Goal: Use online tool/utility: Utilize a website feature to perform a specific function

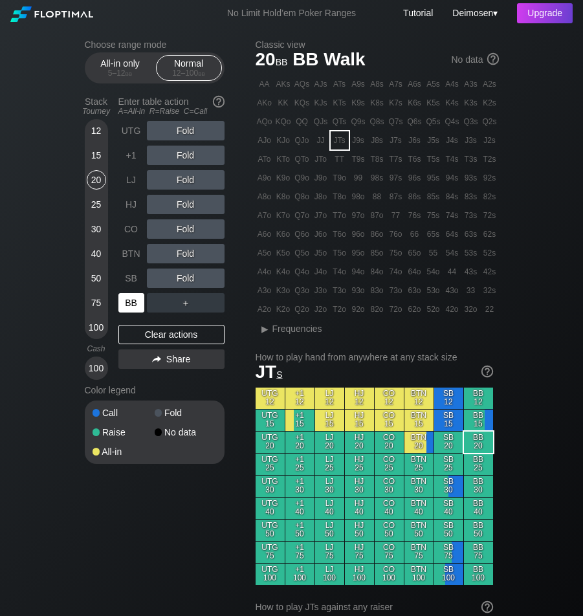
click at [126, 302] on div "BB" at bounding box center [131, 302] width 26 height 19
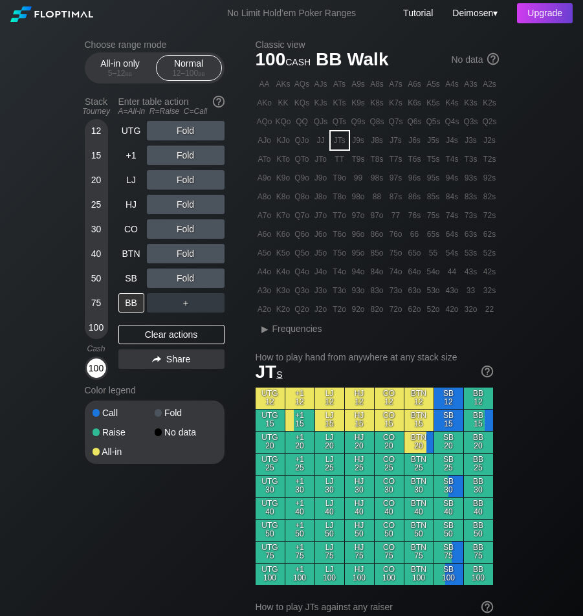
click at [98, 374] on div "100" at bounding box center [96, 368] width 19 height 19
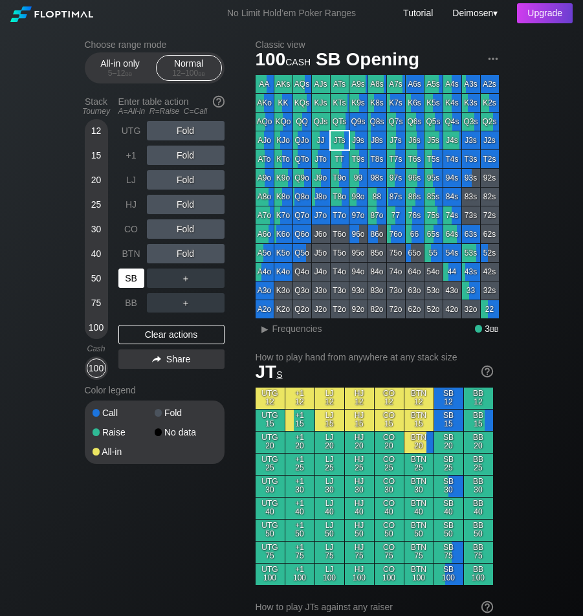
click at [135, 276] on div "SB" at bounding box center [131, 278] width 26 height 19
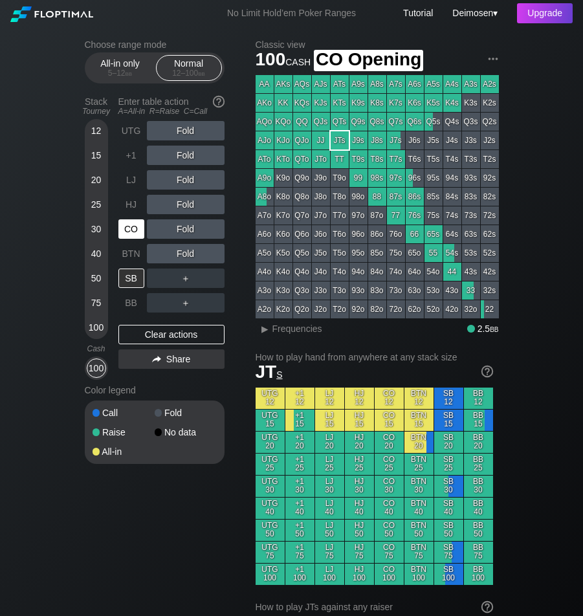
click at [133, 227] on div "CO" at bounding box center [131, 228] width 26 height 19
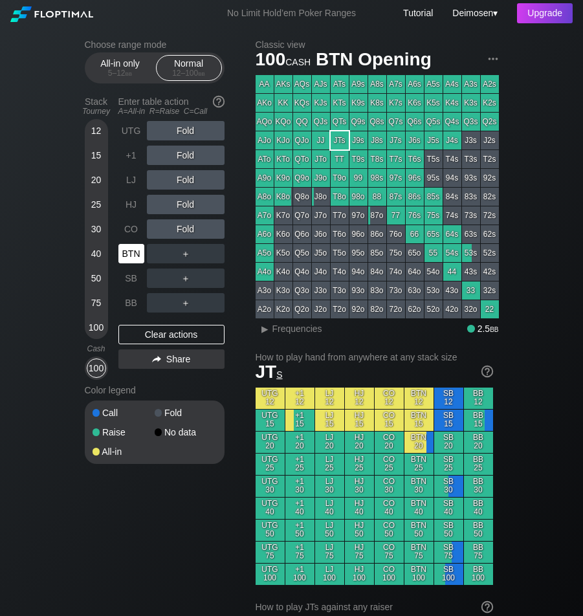
click at [139, 256] on div "BTN" at bounding box center [131, 253] width 26 height 19
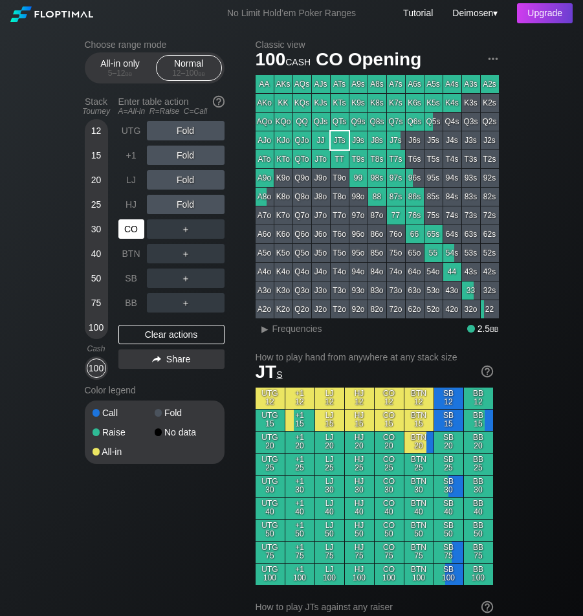
click at [134, 228] on div "CO" at bounding box center [131, 228] width 26 height 19
click at [165, 246] on div "＋" at bounding box center [186, 253] width 78 height 19
click at [197, 3] on div "No Limit Hold’em Poker Ranges Tutorial Deimosen ▾ Upgrade" at bounding box center [291, 13] width 583 height 27
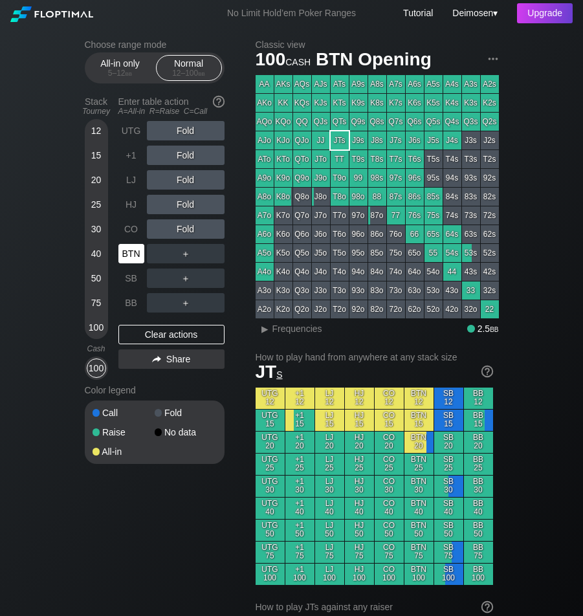
click at [141, 263] on div "BTN" at bounding box center [131, 253] width 26 height 19
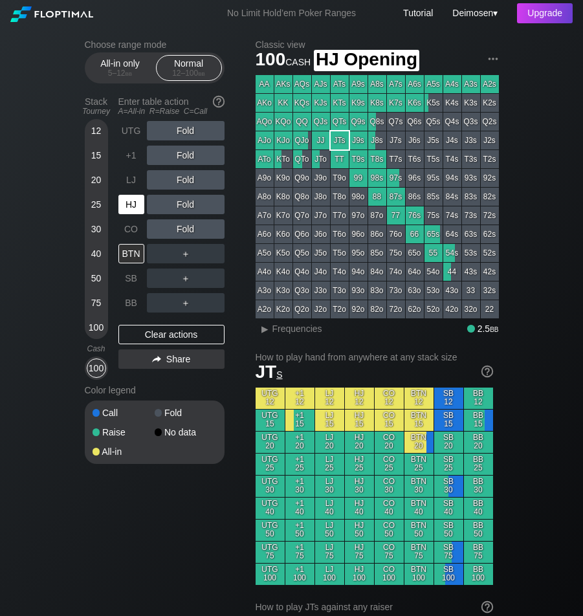
click at [131, 205] on div "HJ" at bounding box center [131, 204] width 26 height 19
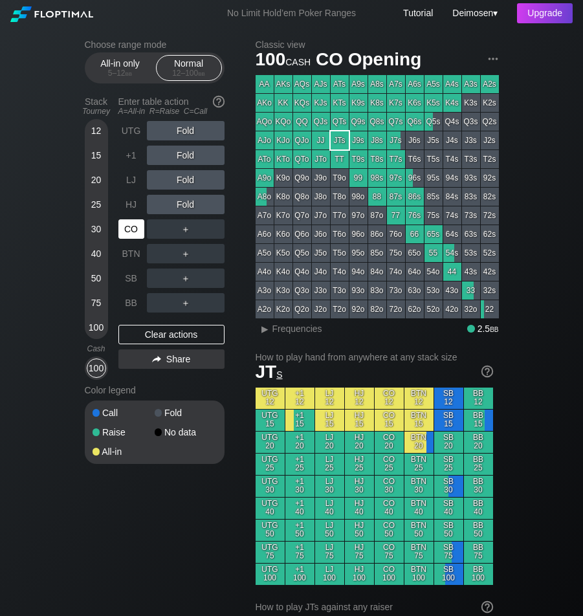
click at [118, 219] on div "CO" at bounding box center [132, 229] width 28 height 25
click at [185, 12] on div at bounding box center [108, 15] width 197 height 14
click at [135, 231] on div "CO" at bounding box center [131, 228] width 26 height 19
